Goal: Transaction & Acquisition: Obtain resource

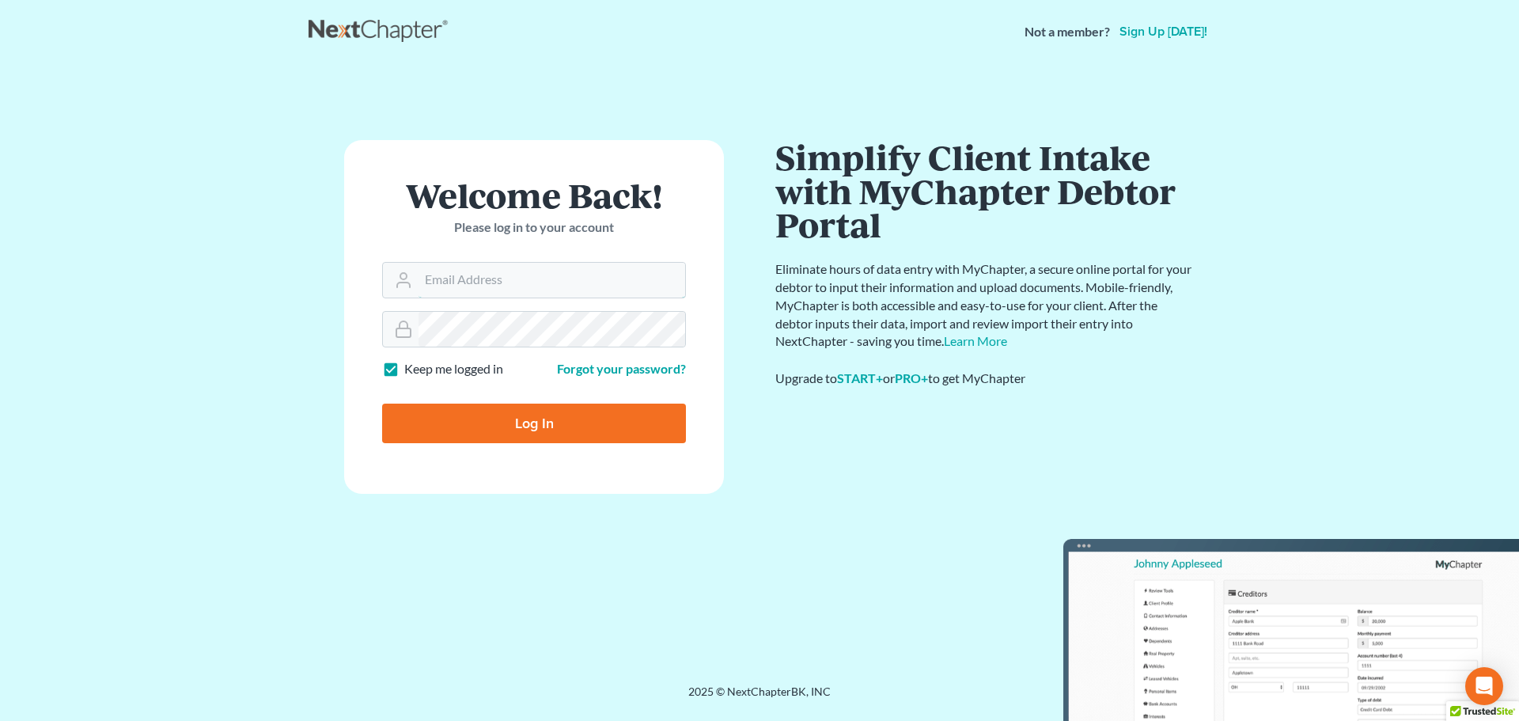
type input "[PERSON_NAME][EMAIL_ADDRESS][DOMAIN_NAME]"
click at [551, 423] on input "Log In" at bounding box center [534, 424] width 304 height 40
type input "Thinking..."
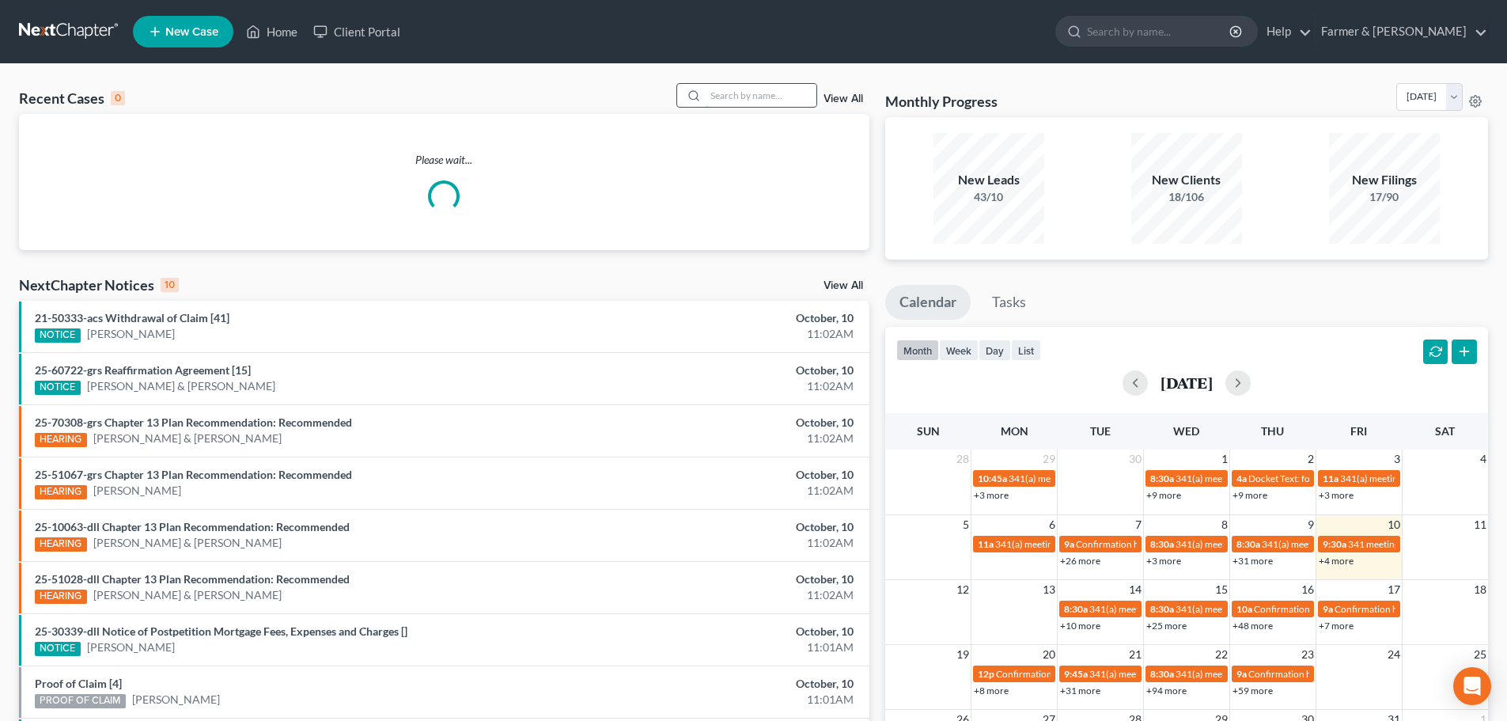
click at [725, 97] on input "search" at bounding box center [761, 95] width 111 height 23
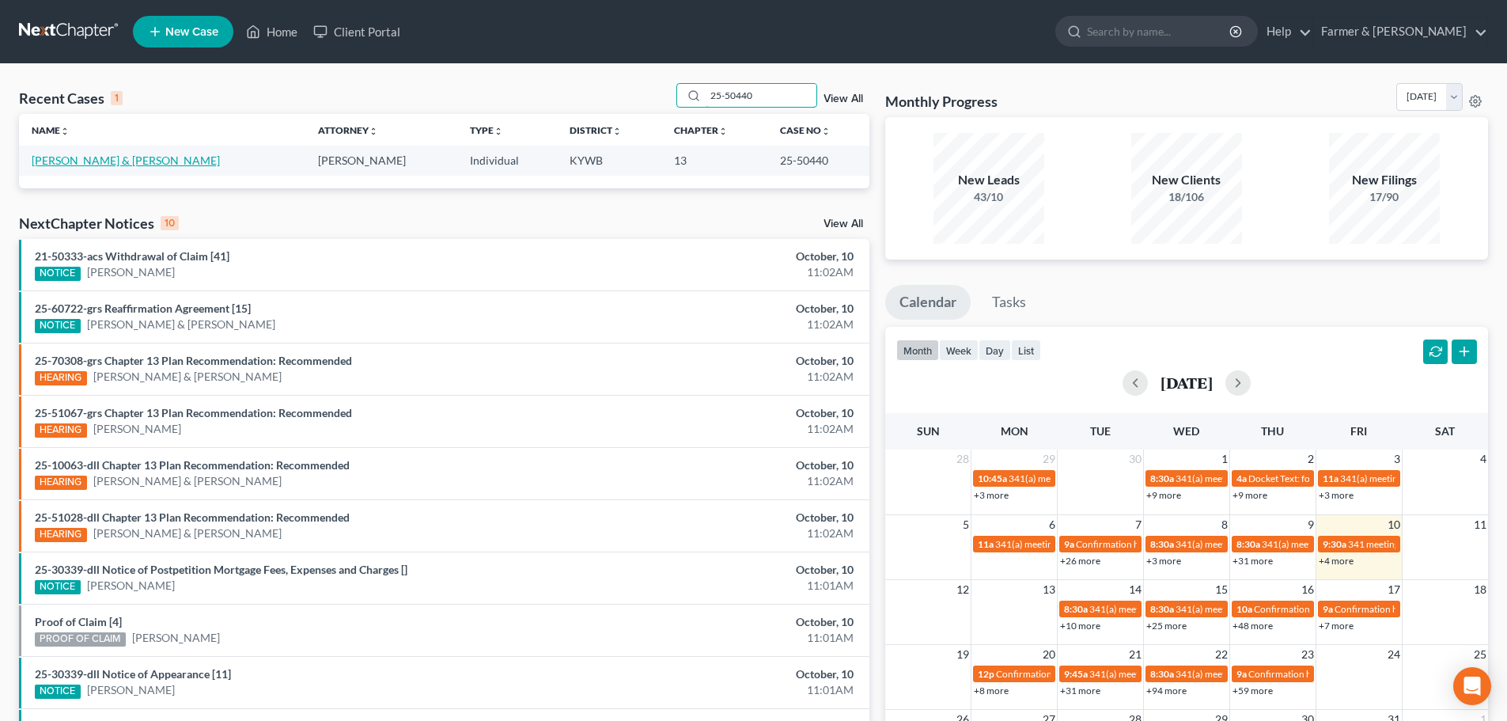
type input "25-50440"
click at [78, 159] on link "Wood, Randi & Matthew" at bounding box center [126, 159] width 188 height 13
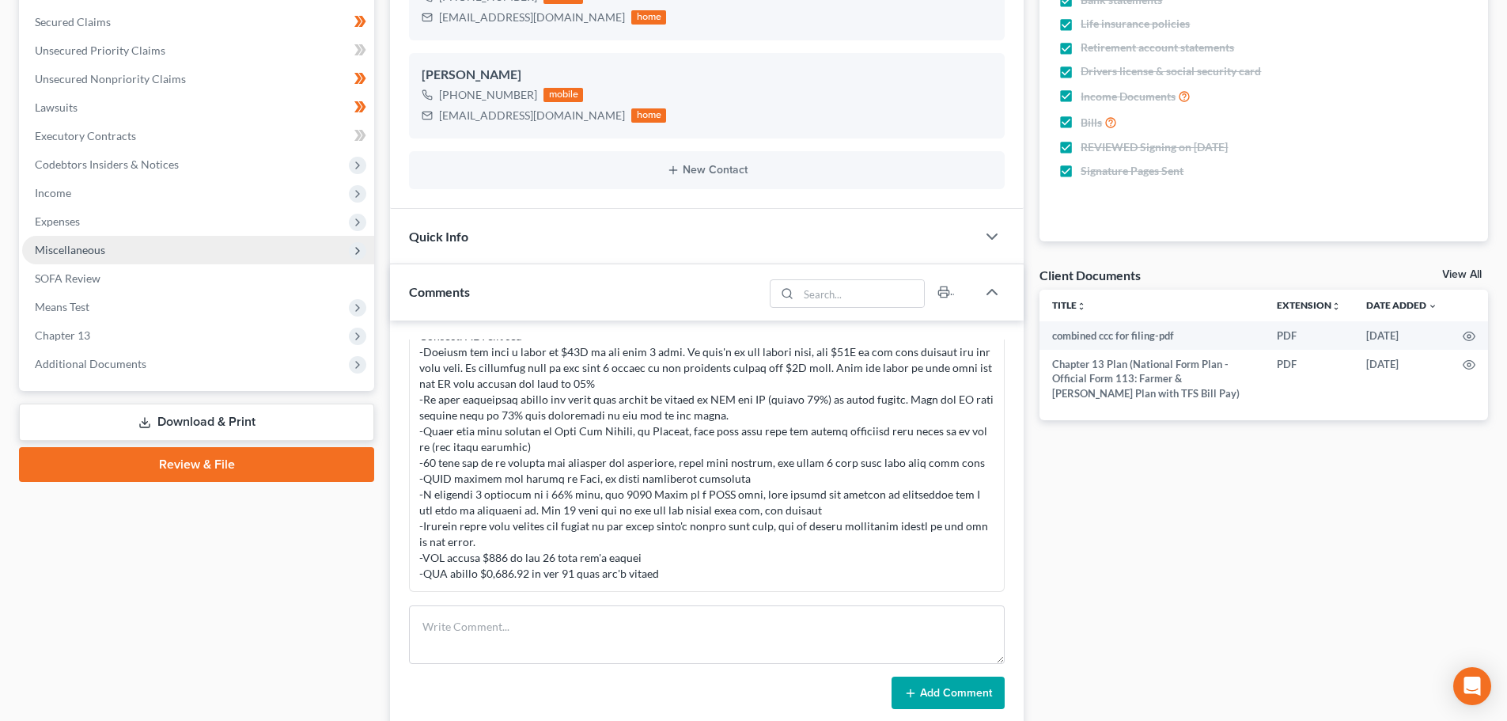
scroll to position [554, 0]
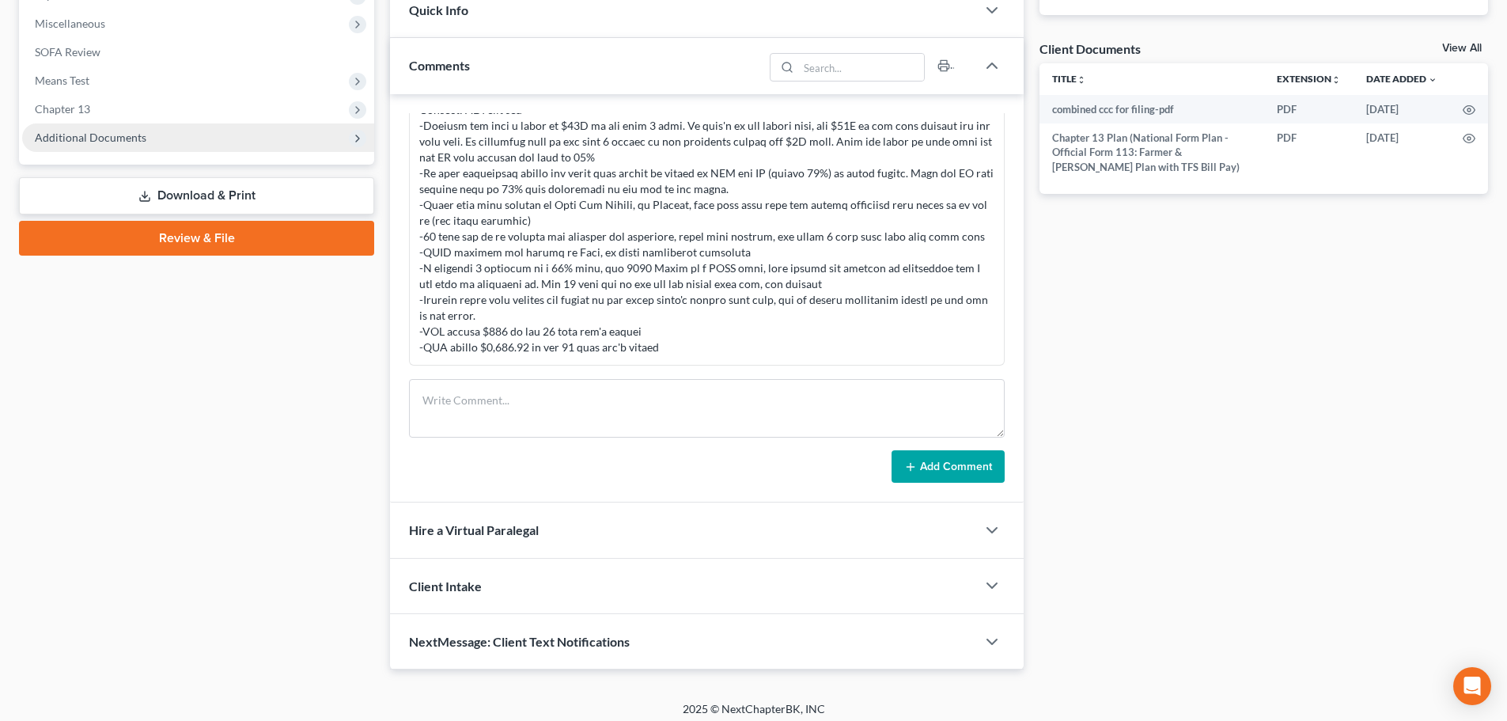
click at [127, 131] on span "Additional Documents" at bounding box center [91, 137] width 112 height 13
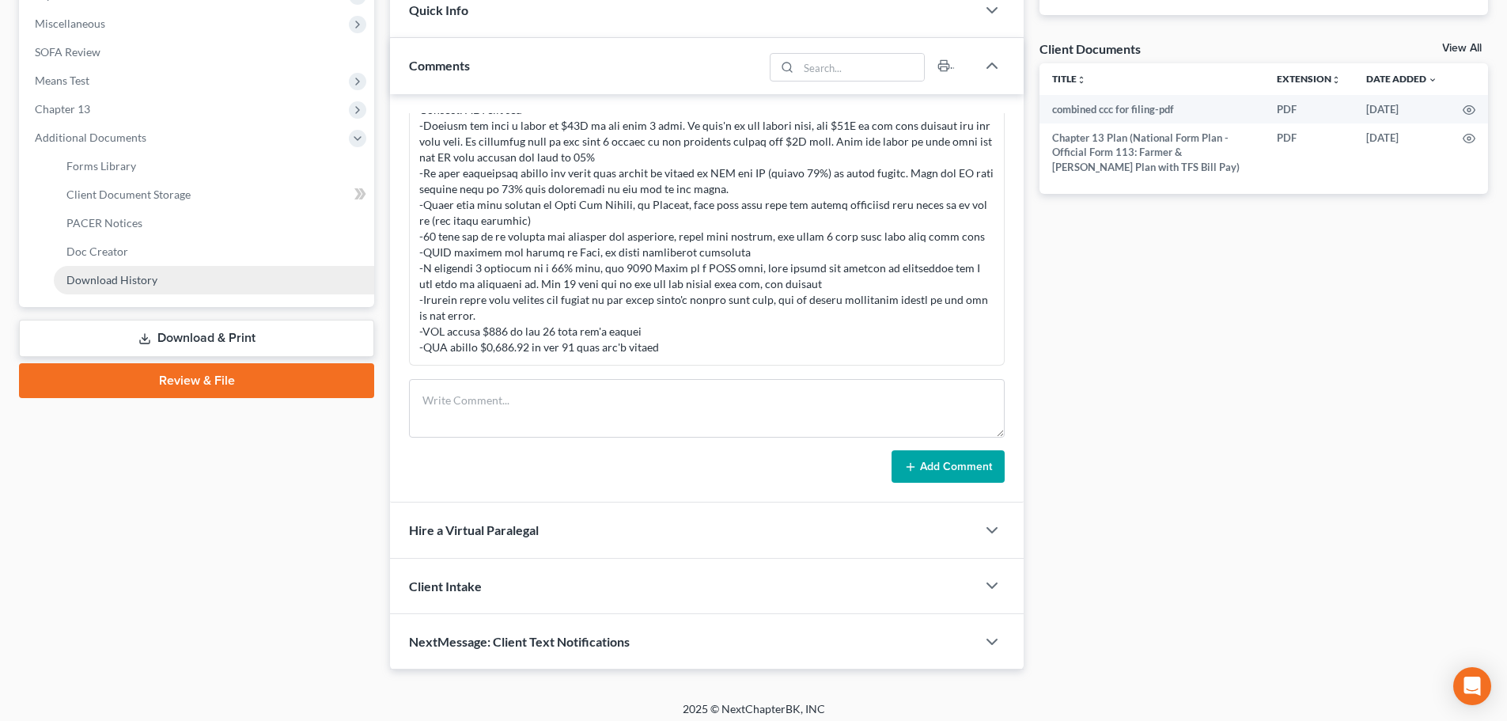
click at [155, 281] on link "Download History" at bounding box center [214, 280] width 320 height 28
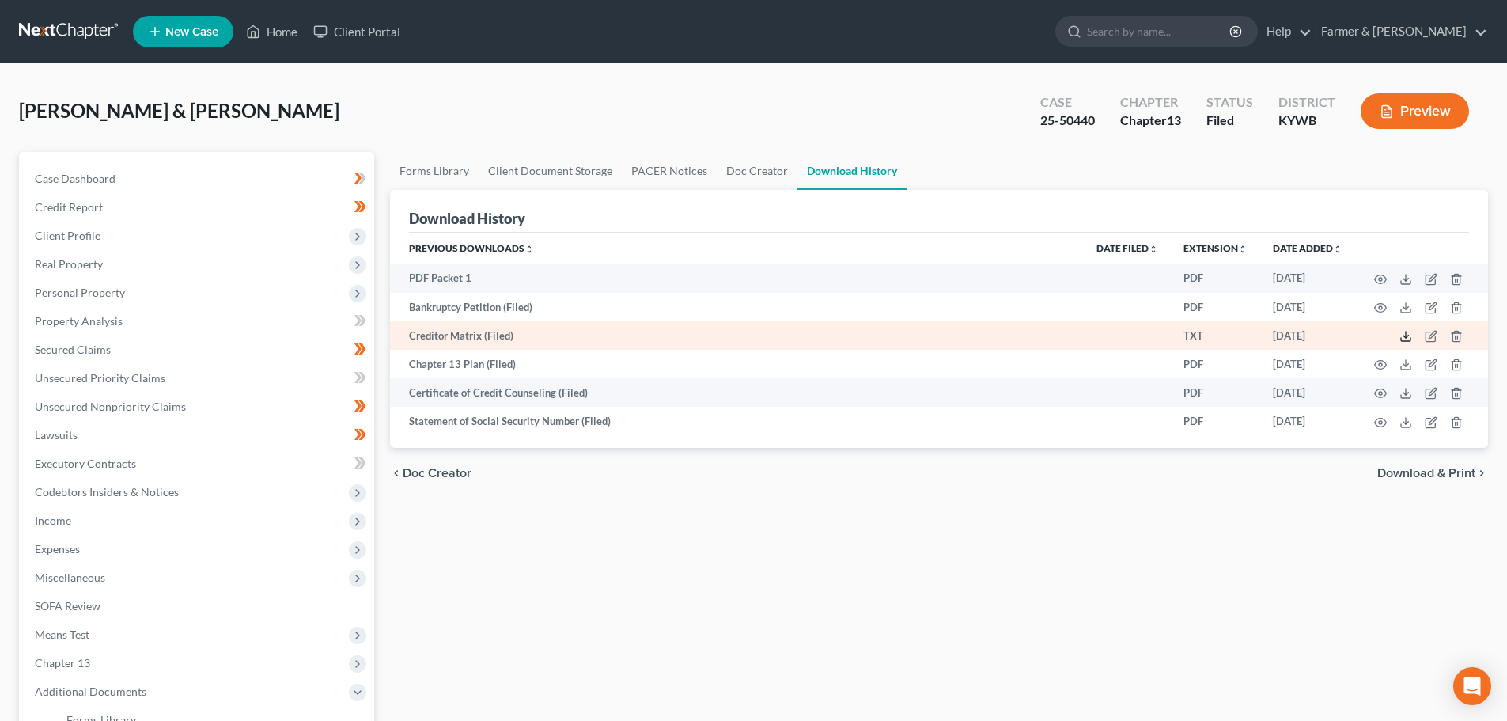
click at [1406, 340] on icon at bounding box center [1406, 336] width 13 height 13
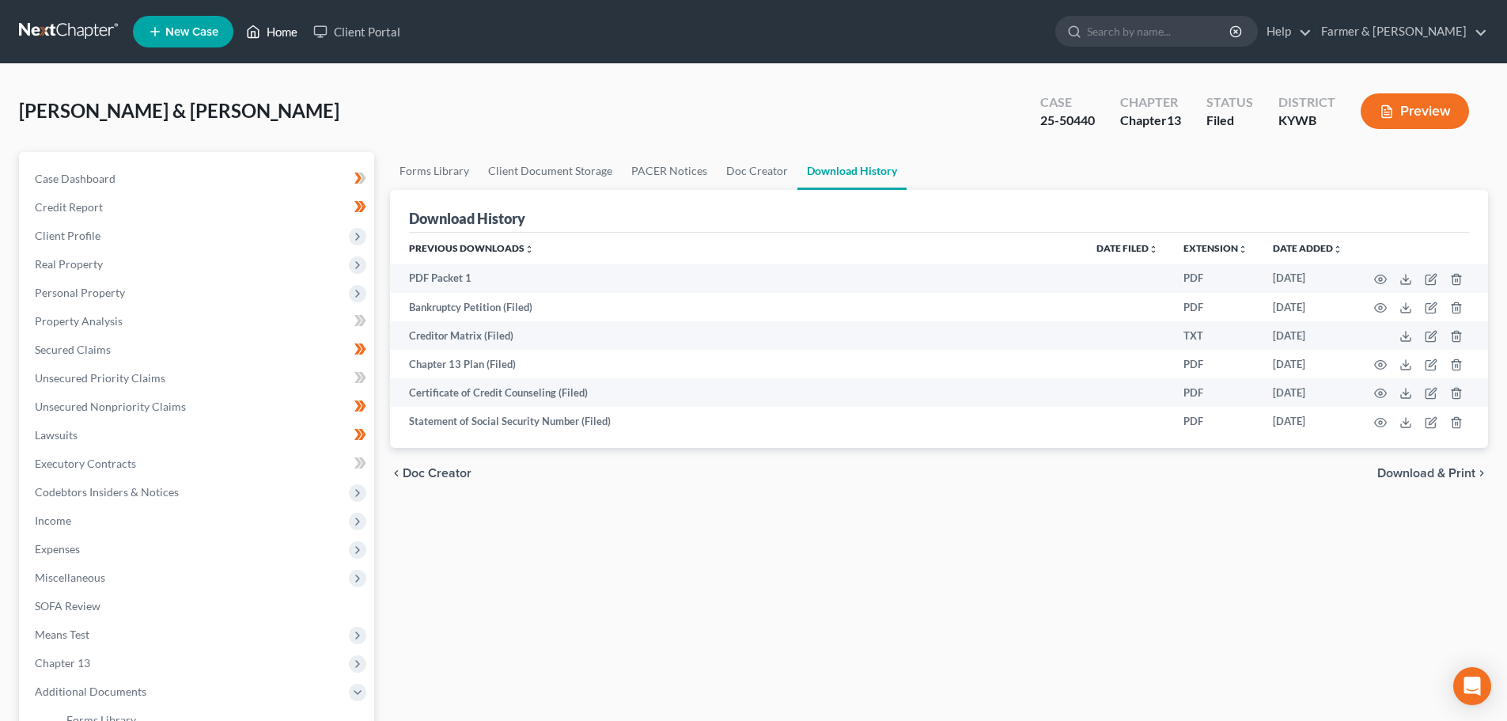
click at [282, 28] on link "Home" at bounding box center [271, 31] width 67 height 28
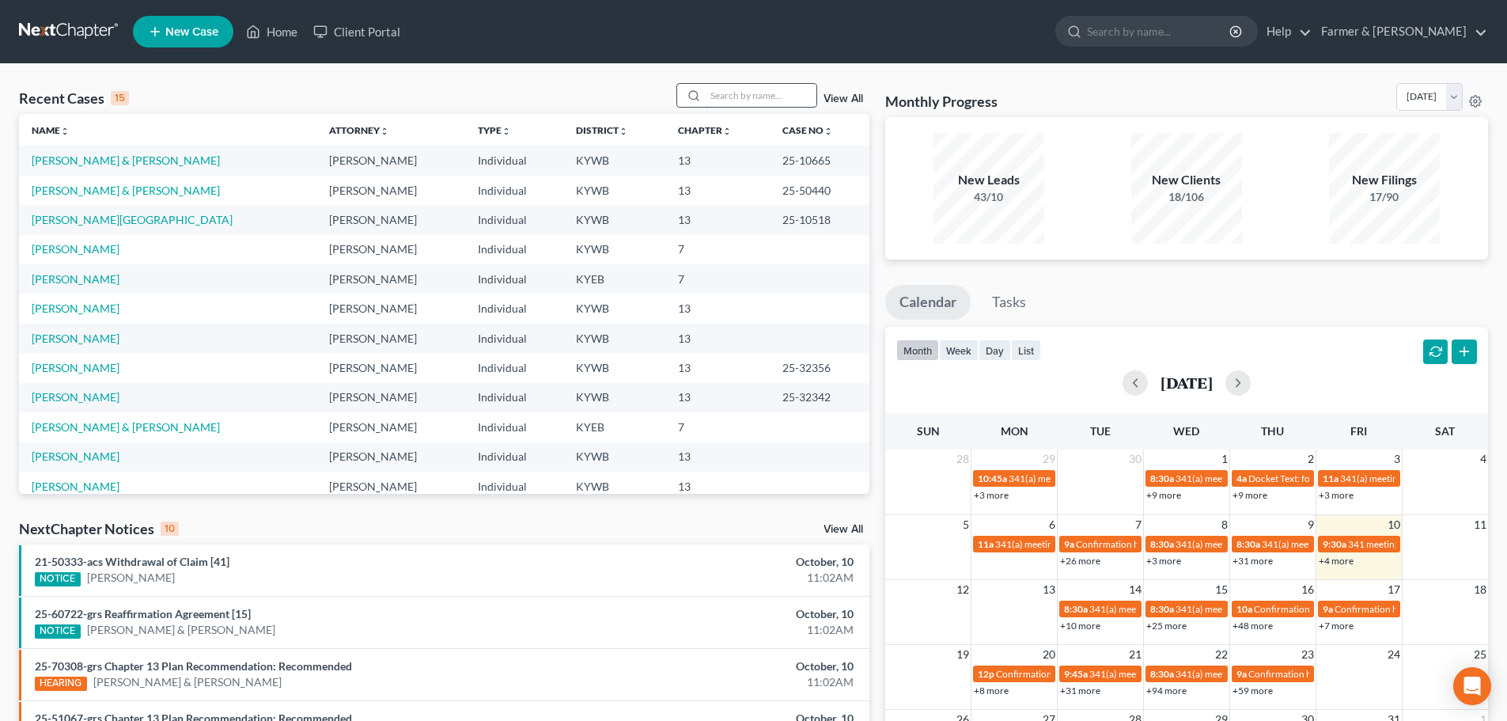
click at [718, 100] on input "search" at bounding box center [761, 95] width 111 height 23
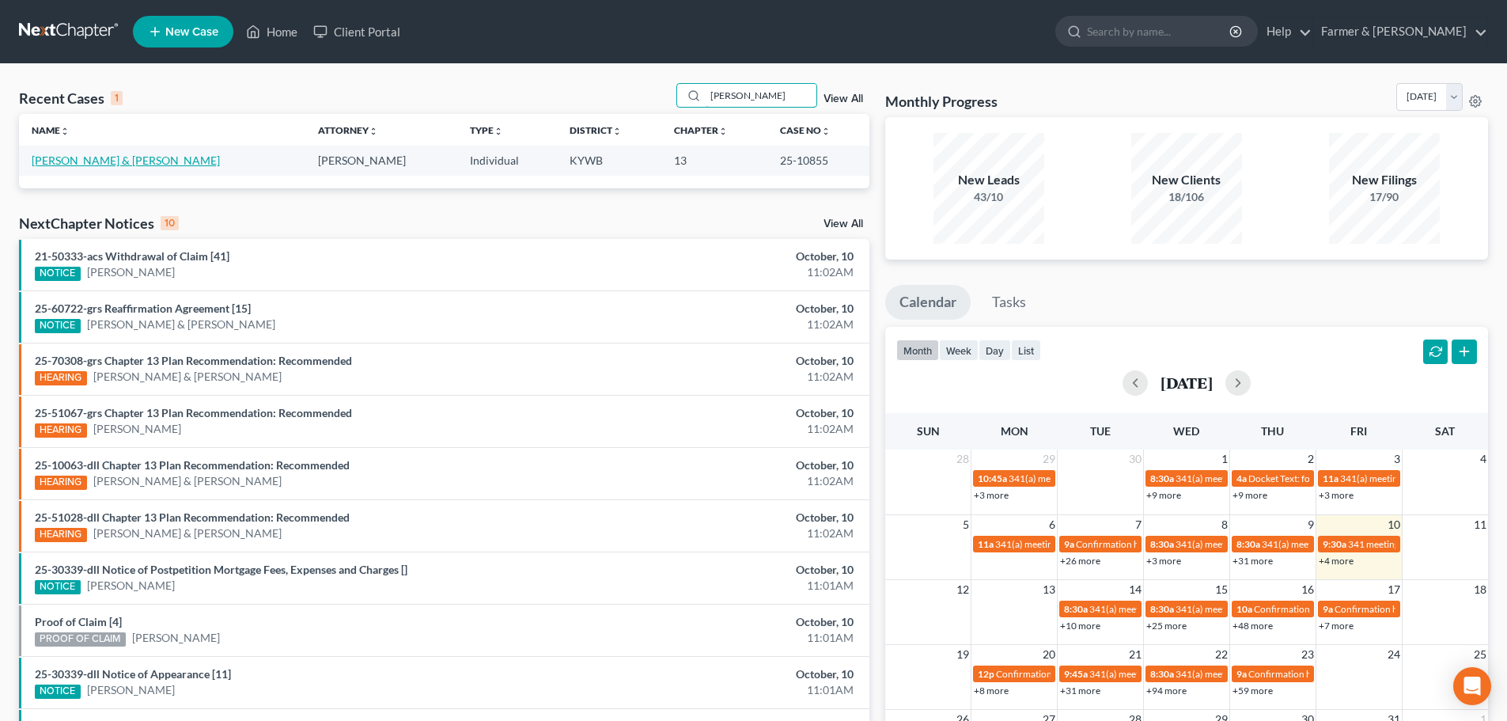
type input "tulio garcia"
click at [129, 163] on link "Garcia, Tulio & Pacheco, Sindya" at bounding box center [126, 159] width 188 height 13
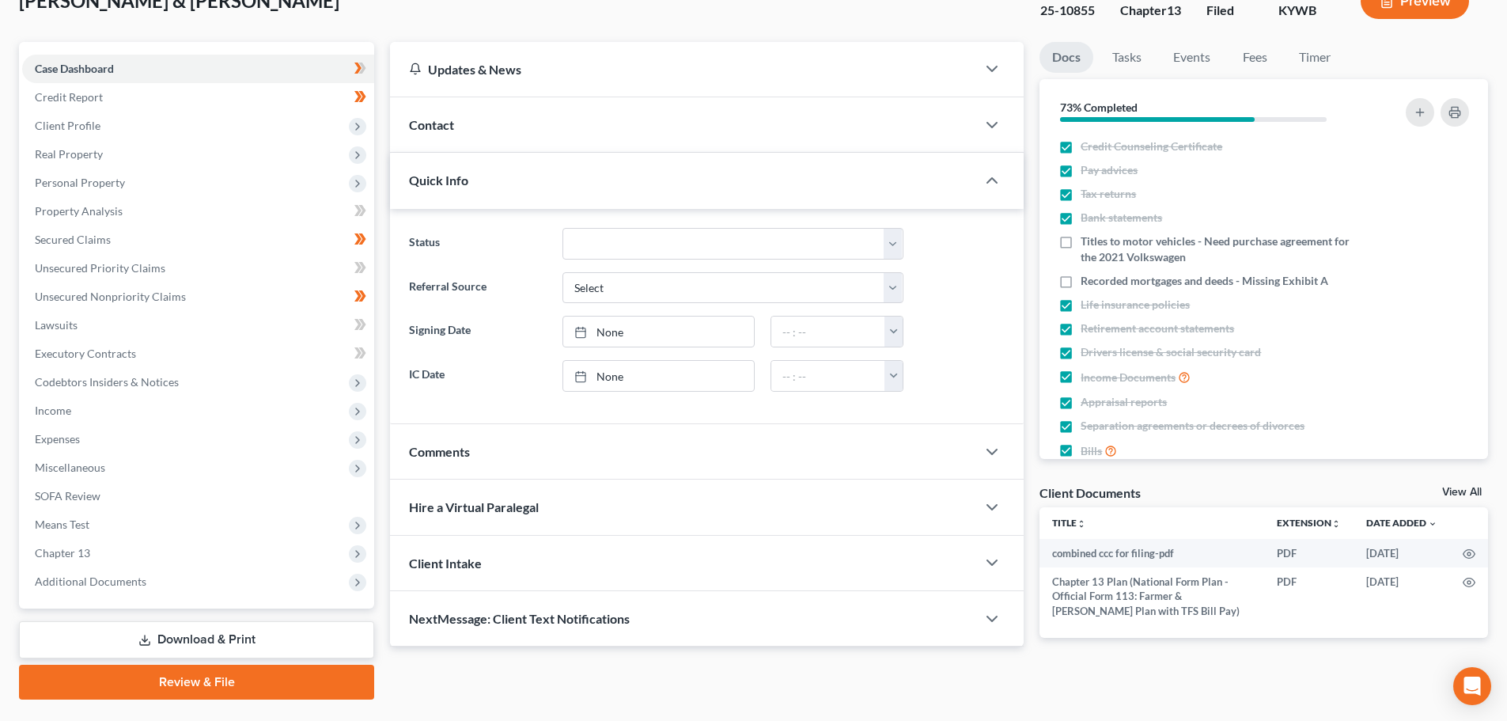
scroll to position [149, 0]
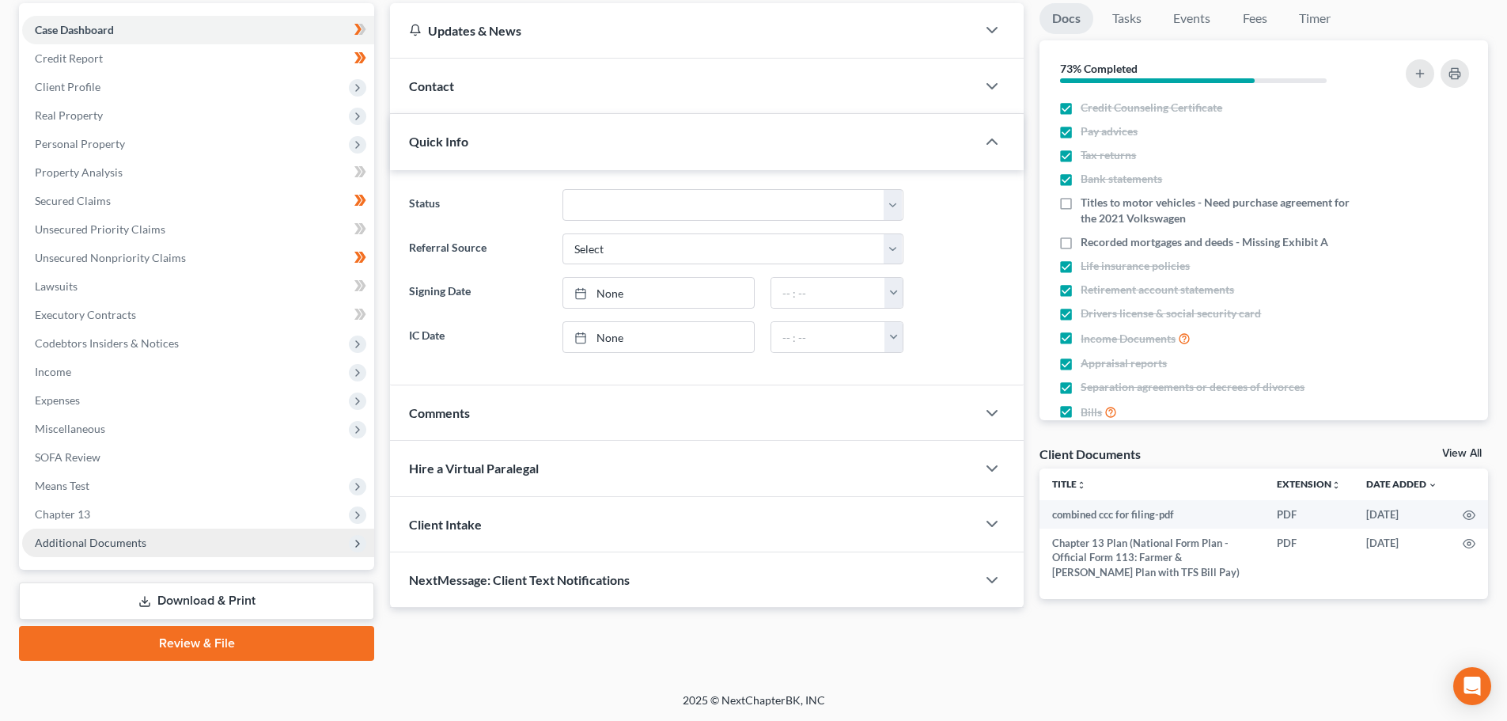
click at [120, 545] on span "Additional Documents" at bounding box center [91, 542] width 112 height 13
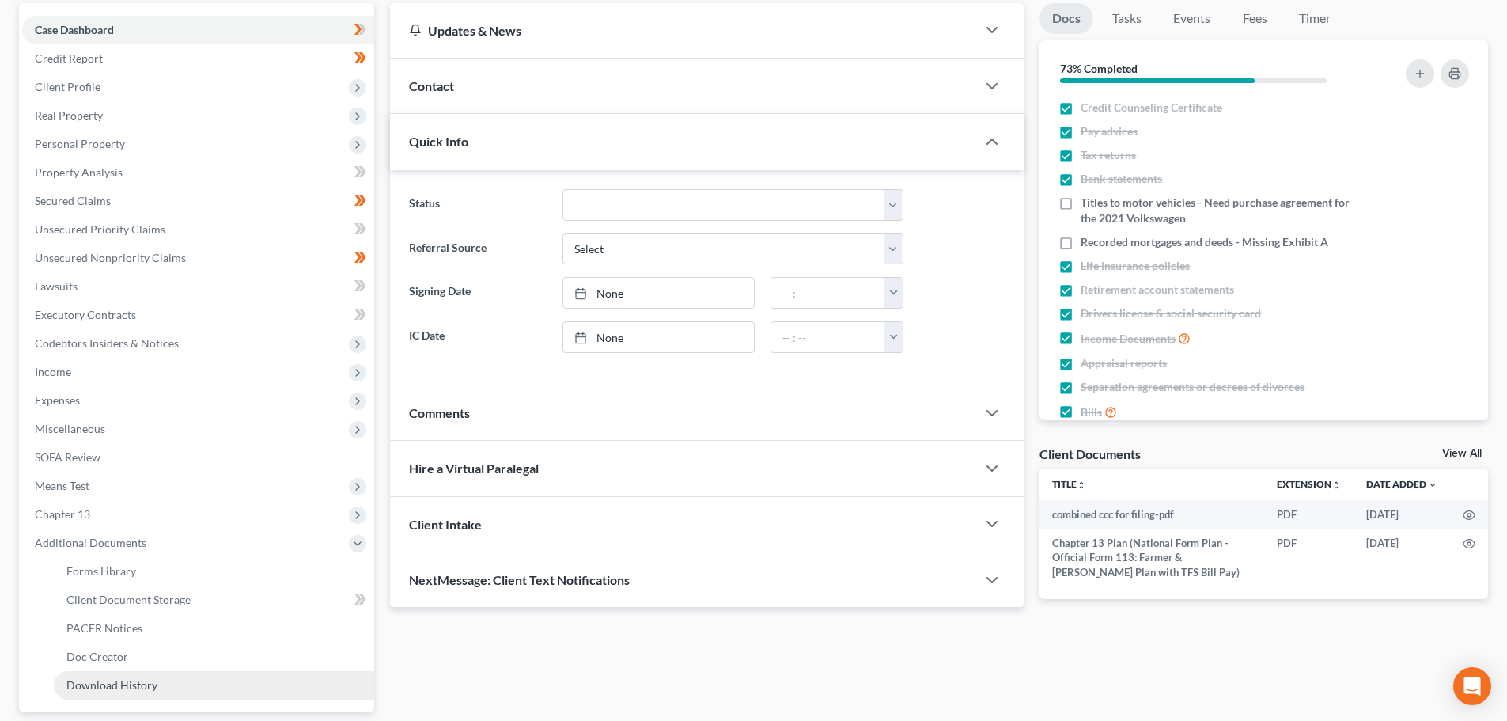
click at [116, 692] on link "Download History" at bounding box center [214, 685] width 320 height 28
